Goal: Task Accomplishment & Management: Check status

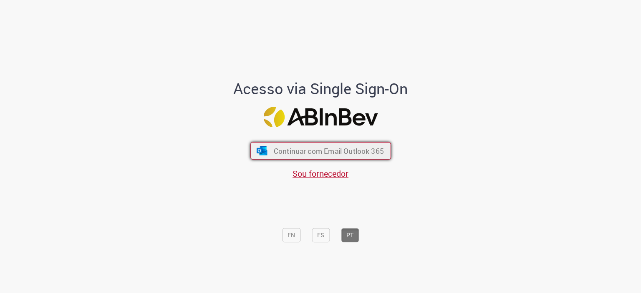
click at [342, 153] on span "Continuar com Email Outlook 365" at bounding box center [328, 151] width 110 height 10
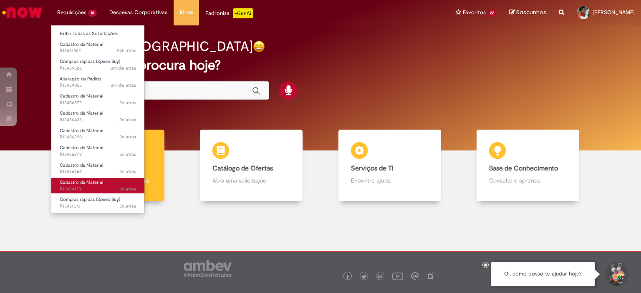
click at [83, 182] on span "Cadastro de Material" at bounding box center [81, 182] width 43 height 6
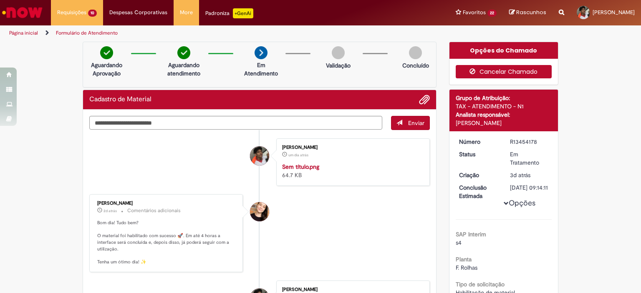
click at [504, 70] on button "Cancelar Chamado" at bounding box center [504, 71] width 96 height 13
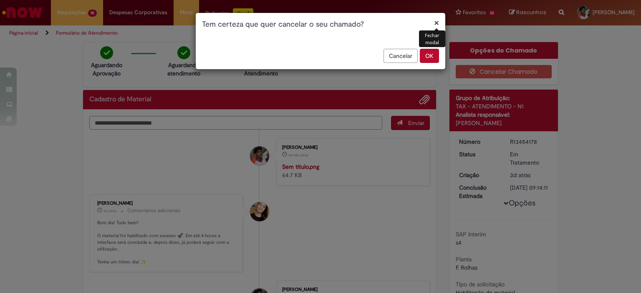
click at [432, 56] on button "OK" at bounding box center [429, 56] width 19 height 14
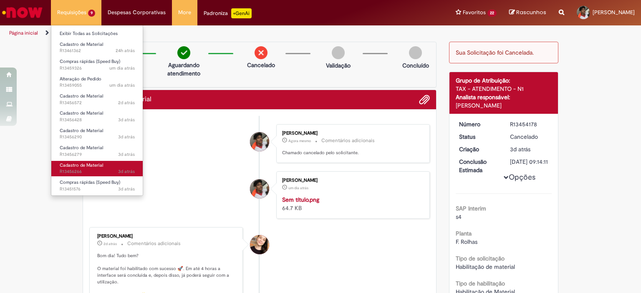
click at [78, 175] on link "Cadastro de Material 3d atrás 3 dias atrás R13456266" at bounding box center [97, 168] width 92 height 15
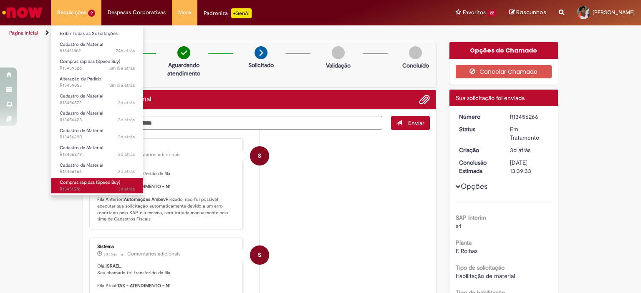
click at [101, 185] on span "Compras rápidas (Speed Buy)" at bounding box center [90, 182] width 60 height 6
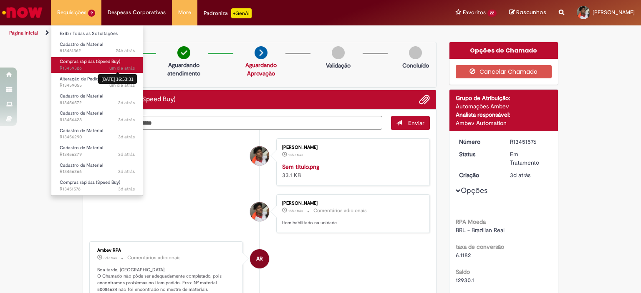
click at [116, 72] on div "[DATE] 16:53:31" at bounding box center [117, 79] width 39 height 14
